Goal: Task Accomplishment & Management: Manage account settings

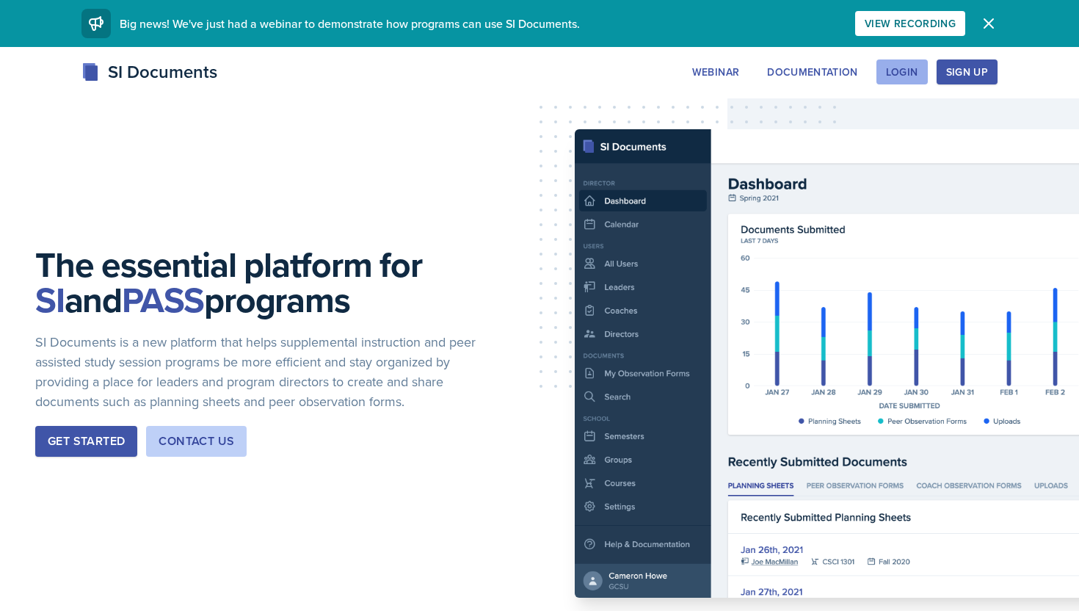
click at [905, 75] on div "Login" at bounding box center [902, 72] width 32 height 12
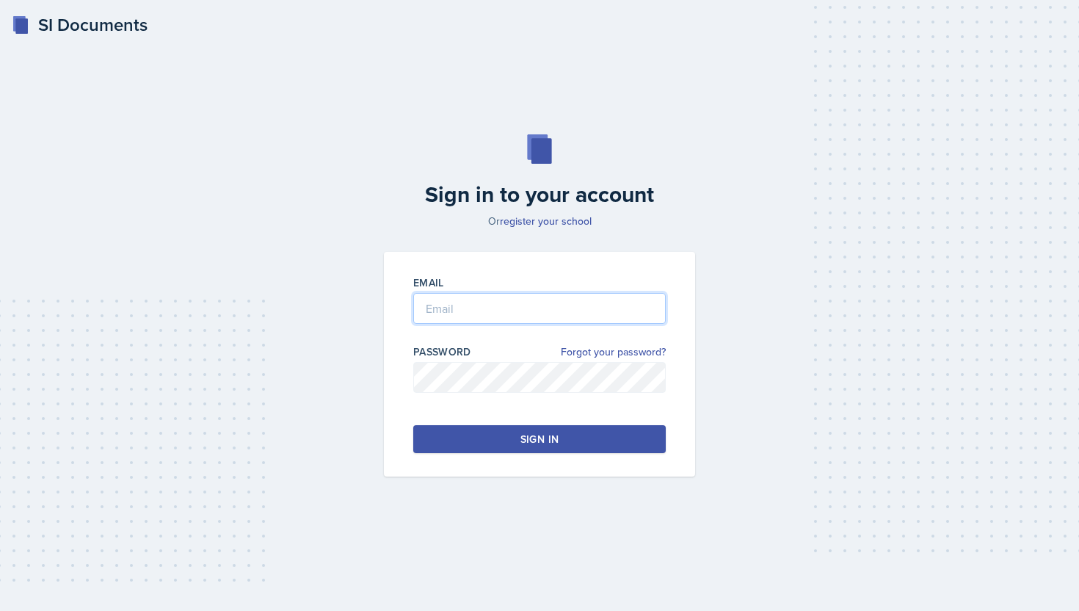
click at [546, 294] on input "email" at bounding box center [539, 308] width 253 height 31
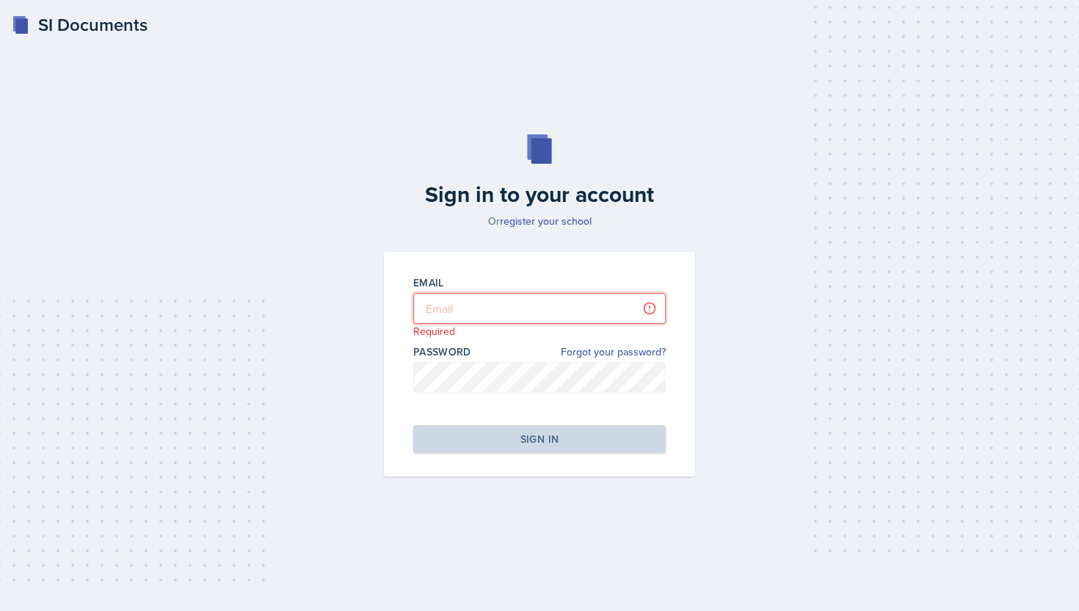
type input "akhoshne@students.kennesaw.edu"
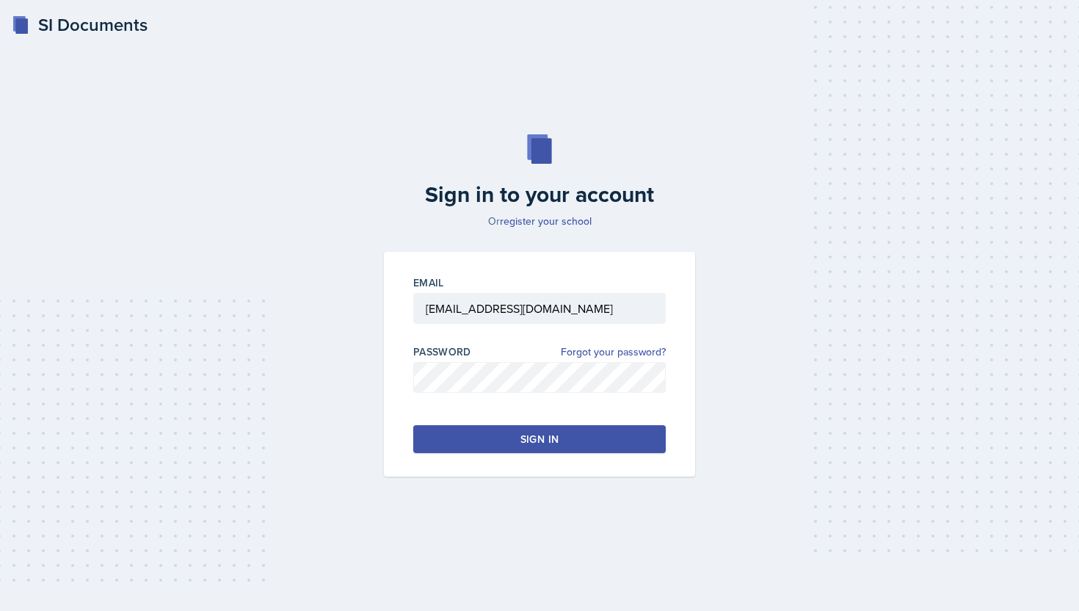
click at [543, 439] on div "Sign in" at bounding box center [540, 439] width 38 height 15
